Goal: Task Accomplishment & Management: Manage account settings

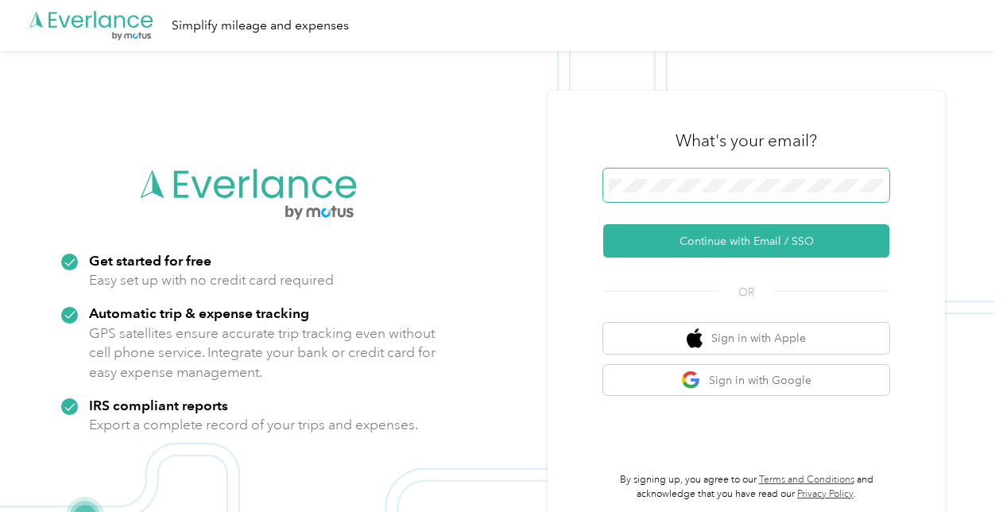
click at [603, 224] on button "Continue with Email / SSO" at bounding box center [746, 240] width 286 height 33
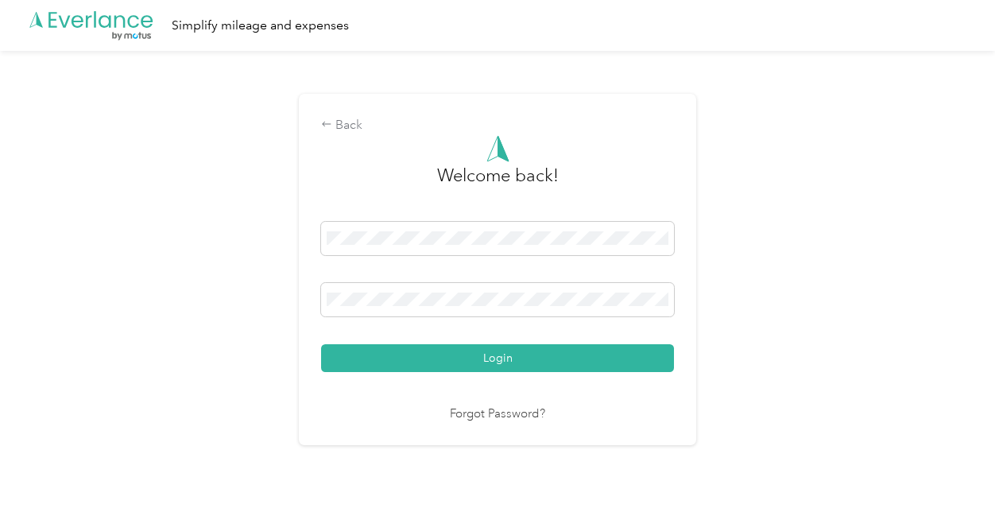
click at [321, 344] on button "Login" at bounding box center [497, 358] width 353 height 28
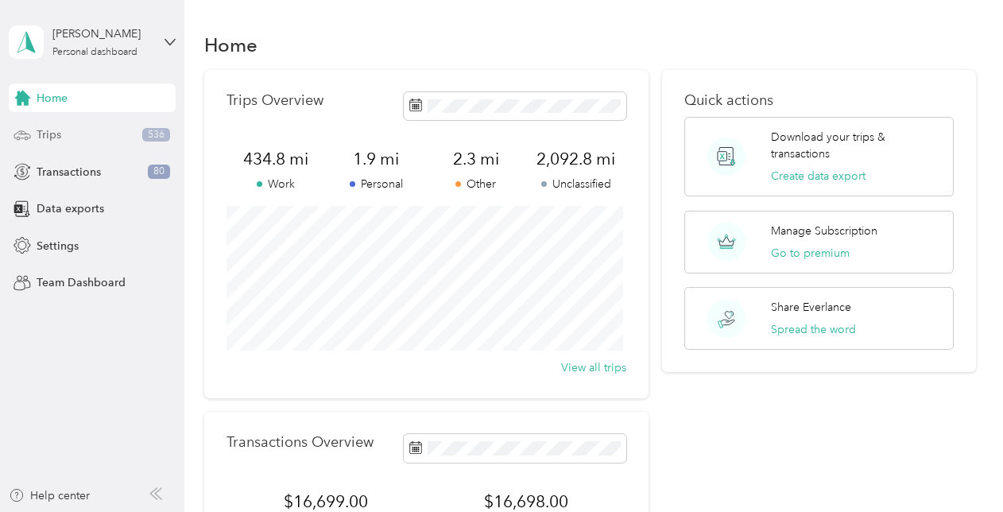
click at [87, 145] on div "Trips 536" at bounding box center [92, 135] width 167 height 29
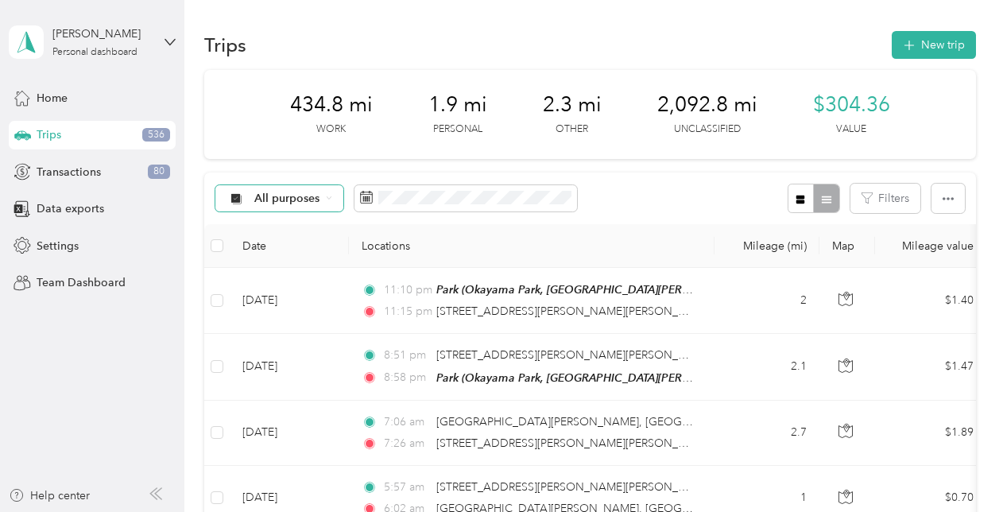
click at [261, 191] on div "All purposes" at bounding box center [279, 198] width 129 height 27
click at [283, 334] on span "Uber" at bounding box center [292, 335] width 77 height 17
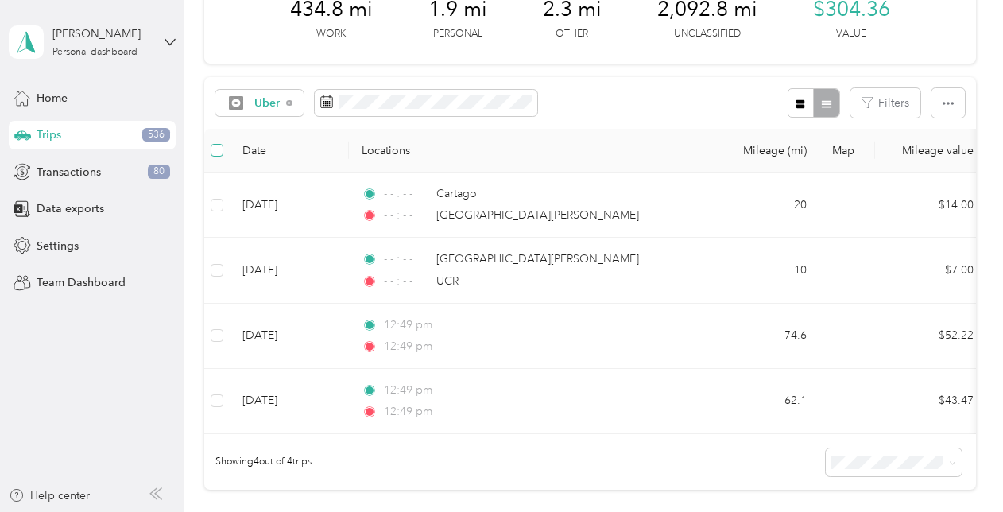
scroll to position [94, 0]
click at [259, 98] on span "Uber" at bounding box center [254, 105] width 55 height 14
click at [285, 178] on li "Work" at bounding box center [278, 184] width 127 height 28
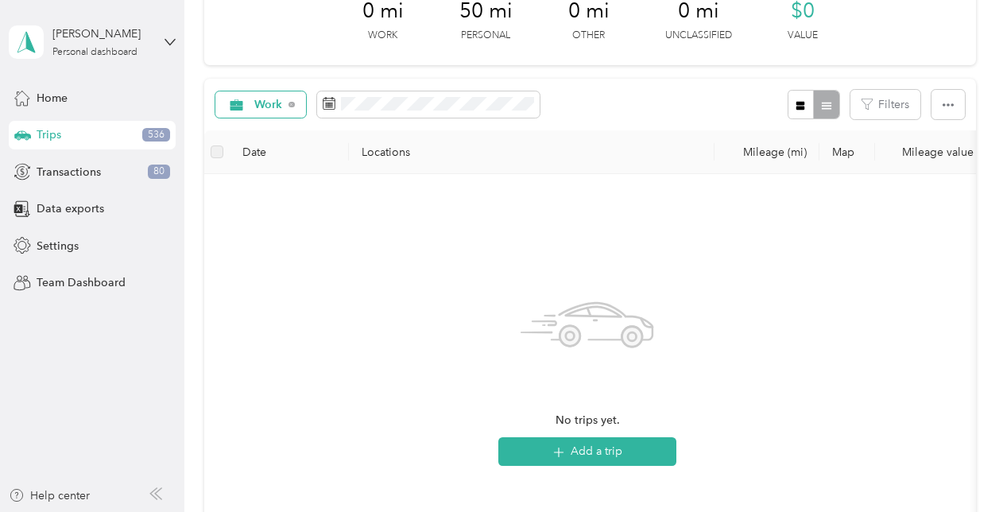
click at [271, 116] on div "Work" at bounding box center [260, 104] width 91 height 27
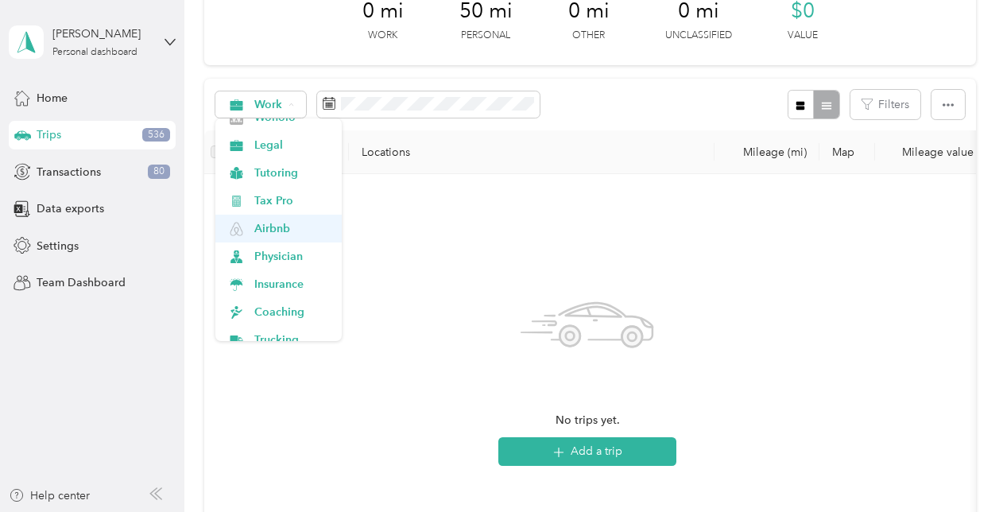
scroll to position [183, 0]
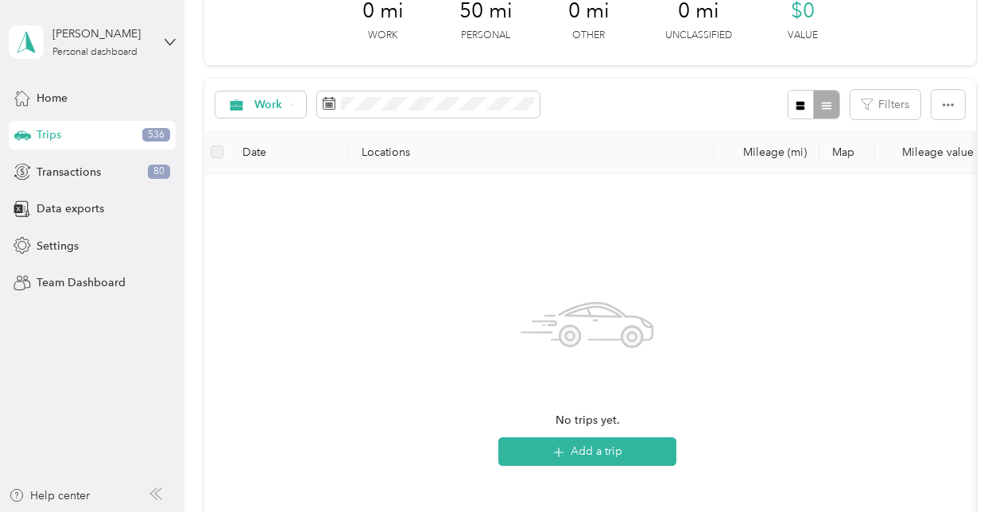
click at [275, 224] on span "Airbnb" at bounding box center [292, 227] width 76 height 17
click at [263, 94] on div "Airbnb" at bounding box center [264, 104] width 99 height 27
click at [277, 141] on ol "All purposes Unclassified Work Personal Uber Field Nation Wonolo Legal Tutoring…" at bounding box center [278, 229] width 127 height 223
click at [274, 116] on div "Airbnb" at bounding box center [264, 104] width 99 height 27
click at [276, 148] on li "Unclassified" at bounding box center [278, 156] width 127 height 28
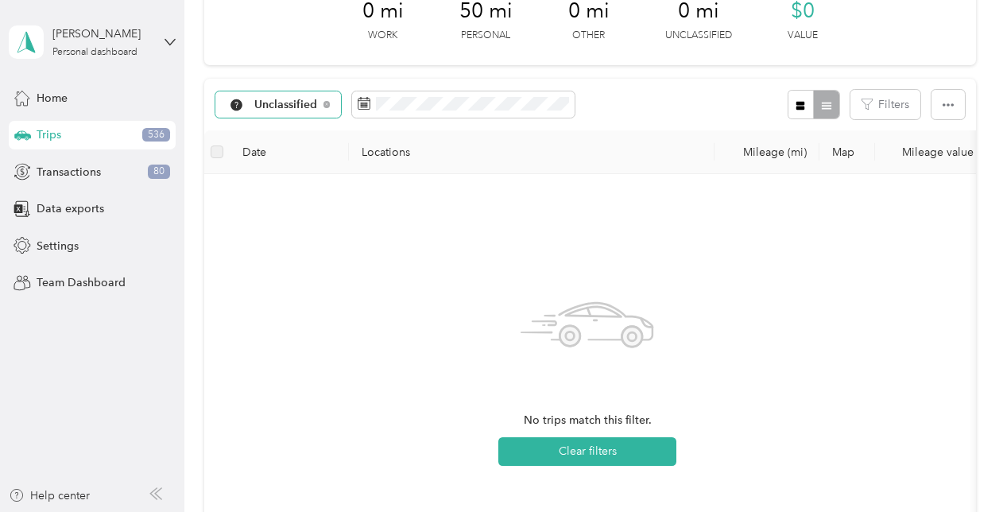
click at [264, 112] on div "Unclassified" at bounding box center [278, 104] width 126 height 27
click at [268, 149] on li "Unclassified" at bounding box center [281, 160] width 133 height 28
click at [308, 96] on div "Unclassified" at bounding box center [278, 104] width 126 height 27
click at [286, 126] on span "All purposes" at bounding box center [295, 132] width 83 height 17
